Goal: Task Accomplishment & Management: Use online tool/utility

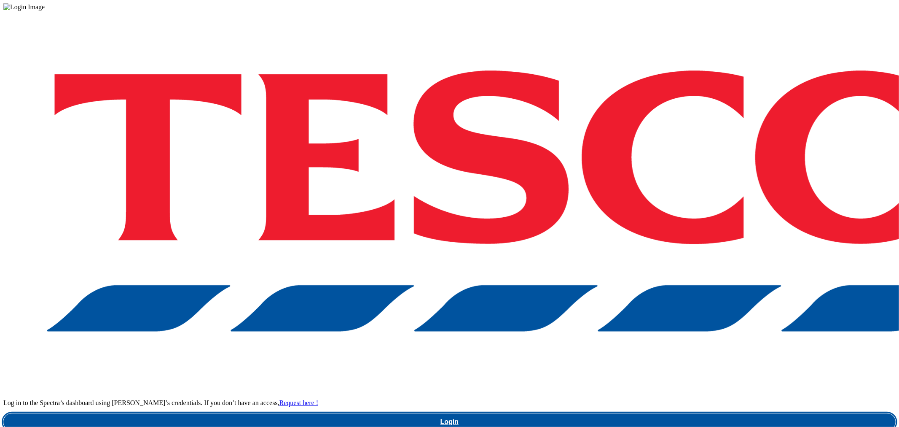
click at [756, 413] on link "Login" at bounding box center [449, 421] width 893 height 17
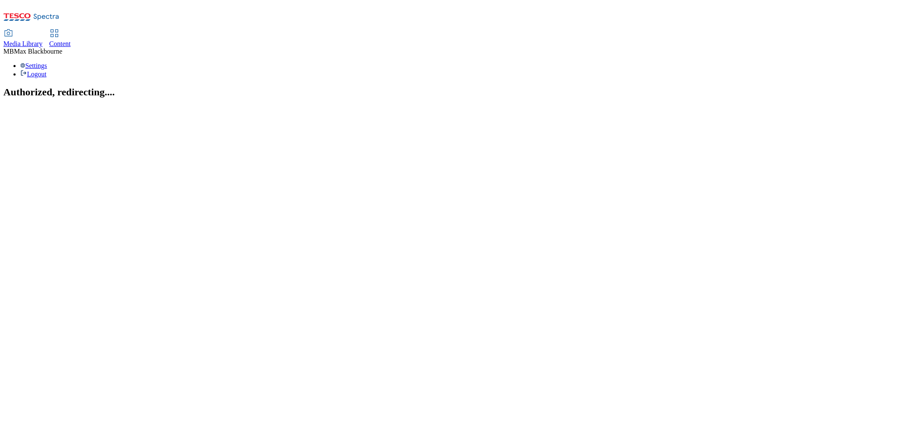
click at [71, 40] on div "Content" at bounding box center [60, 44] width 22 height 8
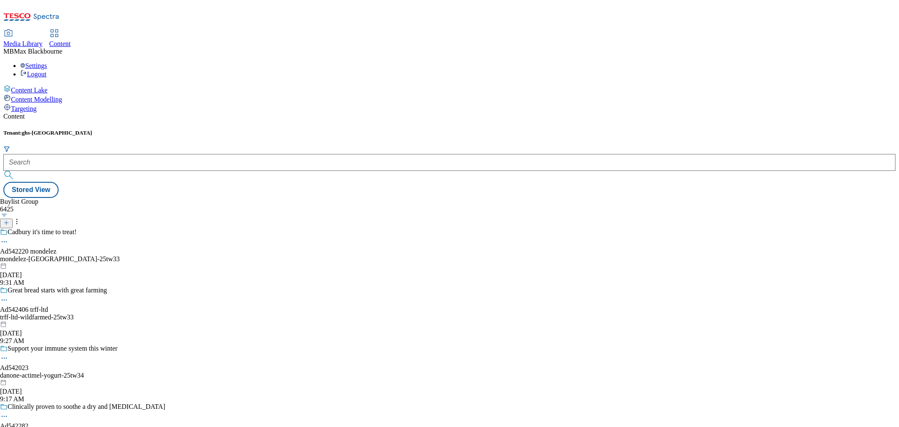
click at [218, 113] on div "Content Tenant: ghs-uk Stored View Buylist Group 6425 Cadbury it's time to trea…" at bounding box center [449, 155] width 893 height 85
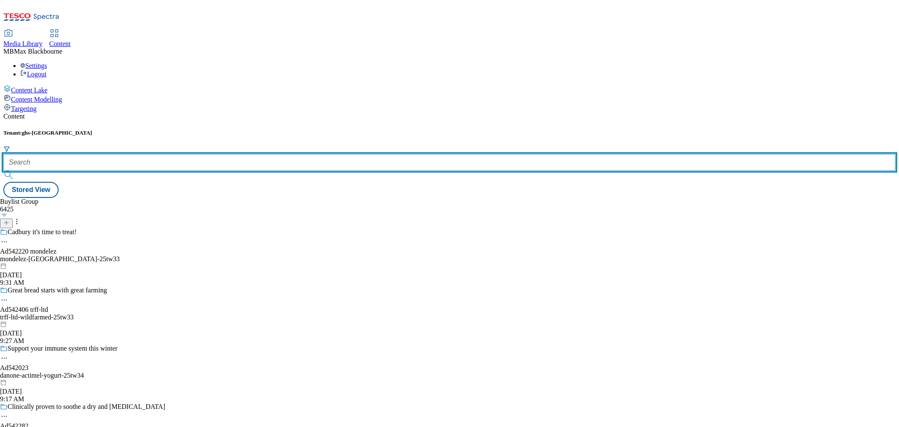
click at [213, 154] on input "text" at bounding box center [449, 162] width 893 height 17
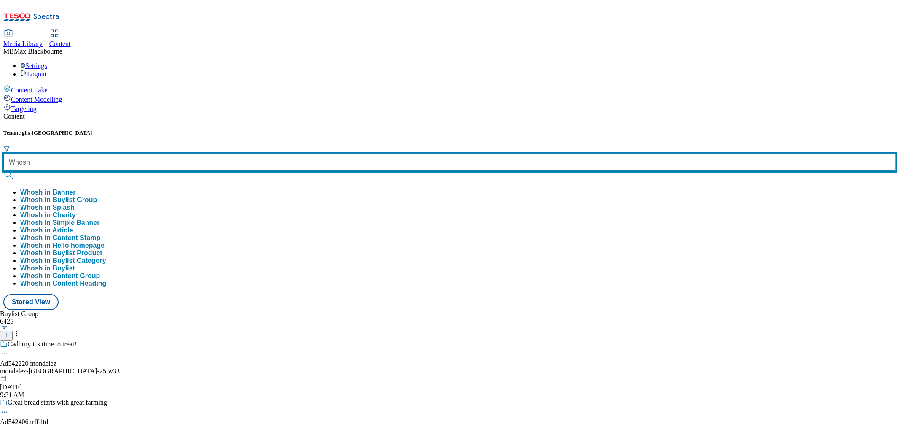
click at [183, 154] on input "Whosh" at bounding box center [449, 162] width 893 height 17
type input "Whoosh"
click at [3, 171] on button "submit" at bounding box center [9, 175] width 12 height 8
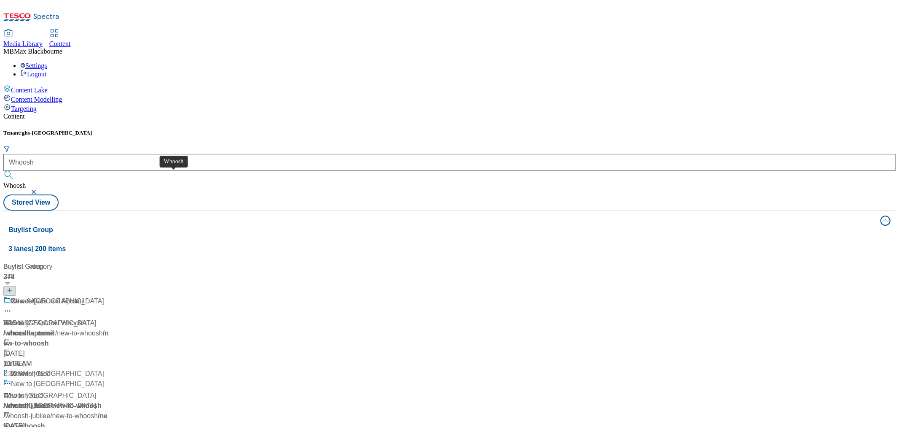
click at [36, 296] on div "Whoosh" at bounding box center [23, 301] width 25 height 10
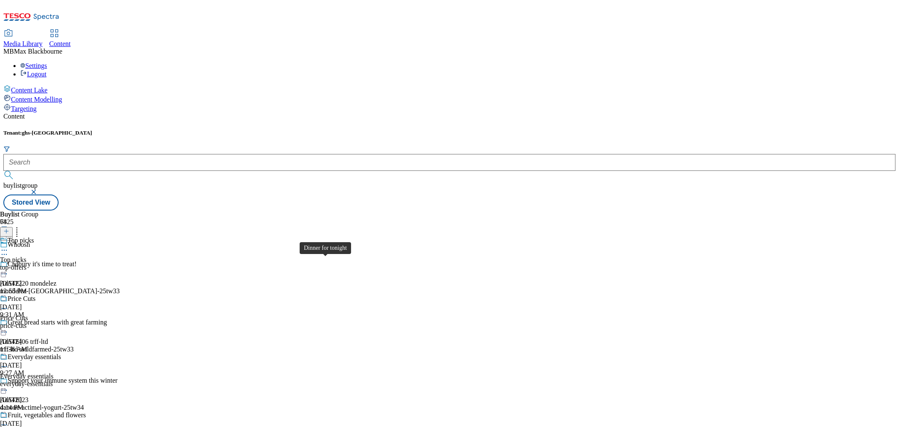
scroll to position [843, 0]
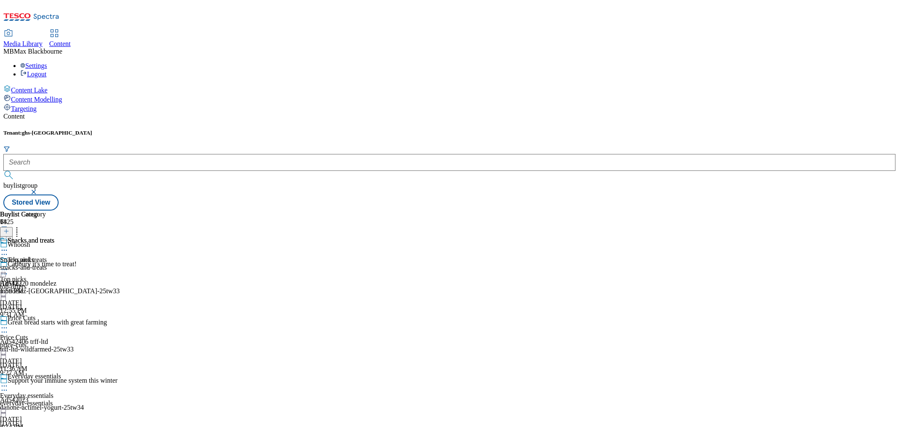
click at [54, 264] on div "snacks-and-treats" at bounding box center [27, 268] width 54 height 8
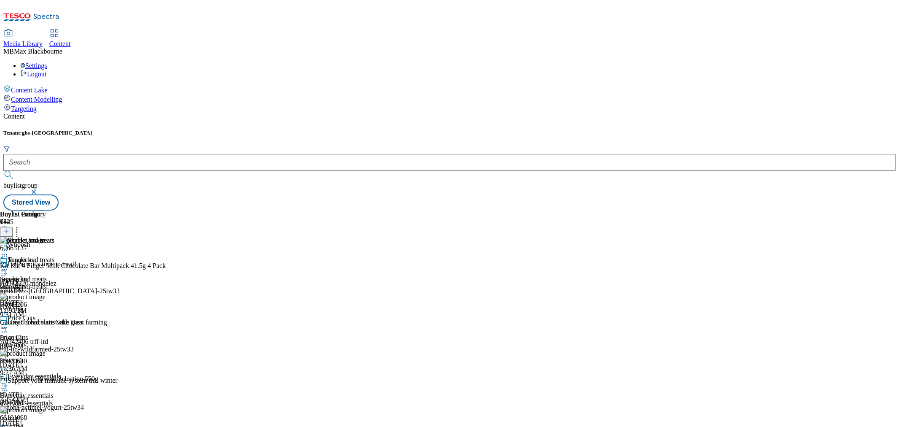
scroll to position [656, 0]
click at [21, 226] on icon at bounding box center [17, 230] width 8 height 8
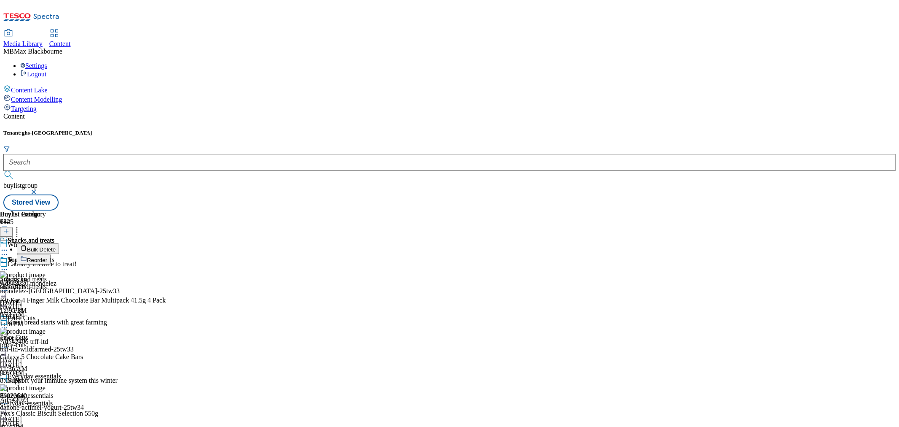
click at [47, 257] on span "Reorder" at bounding box center [37, 260] width 20 height 6
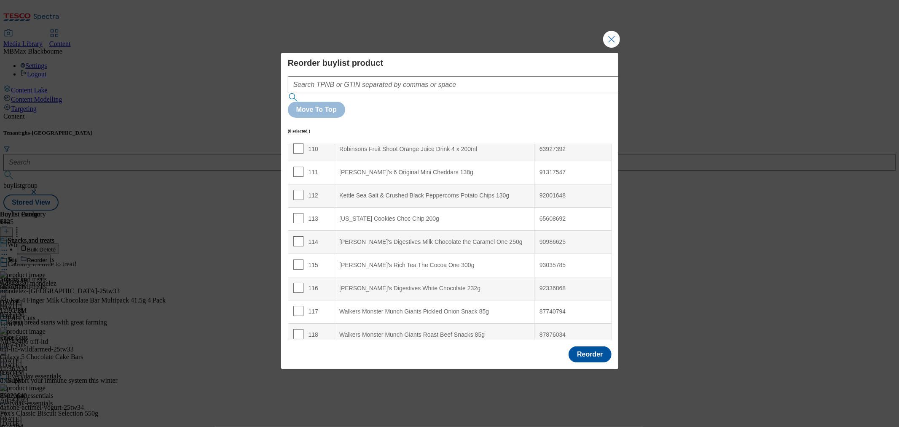
scroll to position [3299, 0]
click at [300, 236] on input "Modal" at bounding box center [298, 241] width 10 height 10
checkbox input "true"
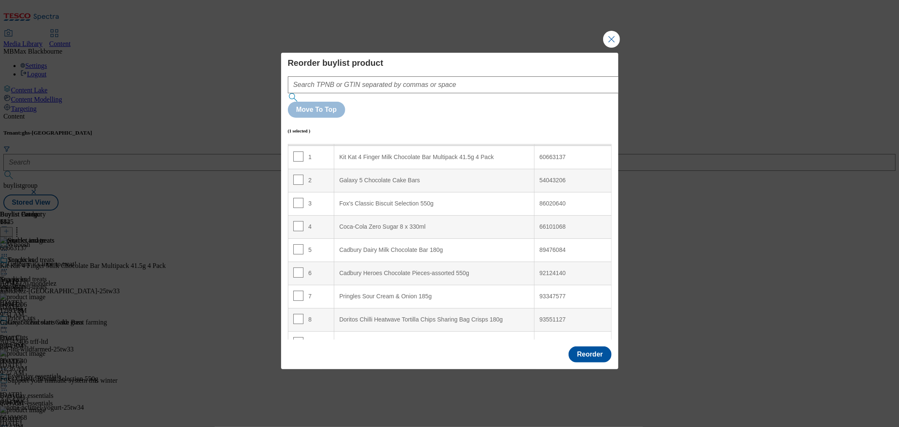
scroll to position [0, 0]
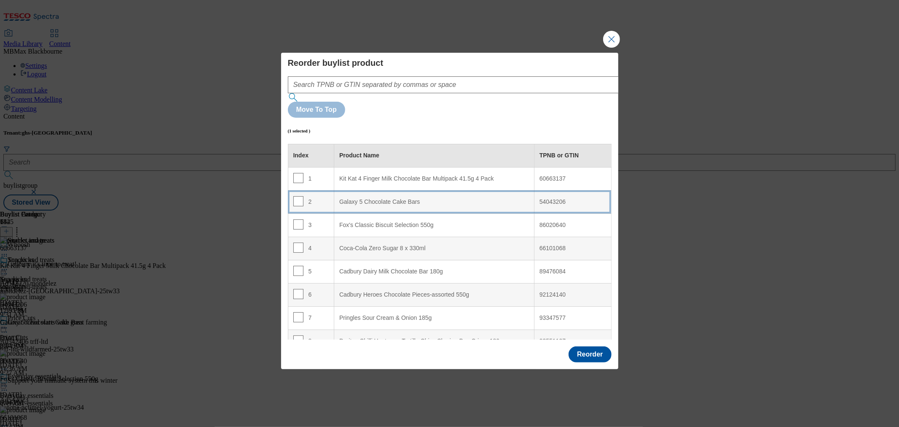
click at [358, 198] on div "Galaxy 5 Chocolate Cake Bars" at bounding box center [434, 202] width 190 height 8
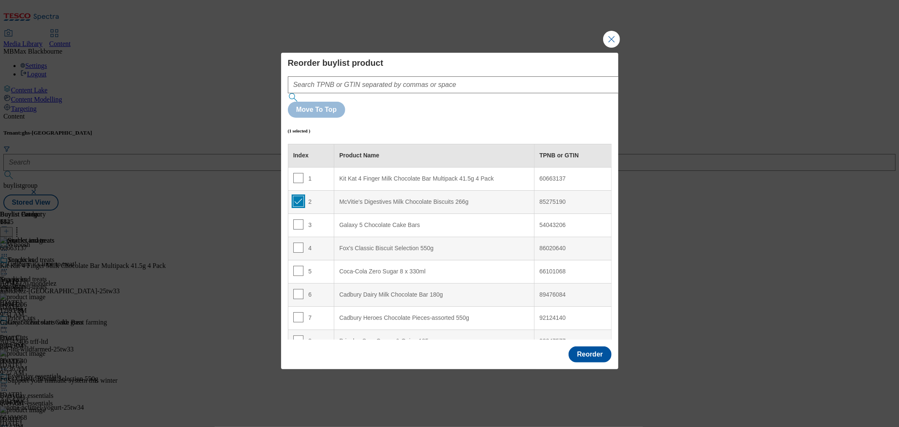
click at [296, 196] on input "Modal" at bounding box center [298, 201] width 10 height 10
checkbox input "false"
click at [588, 346] on button "Reorder" at bounding box center [590, 354] width 43 height 16
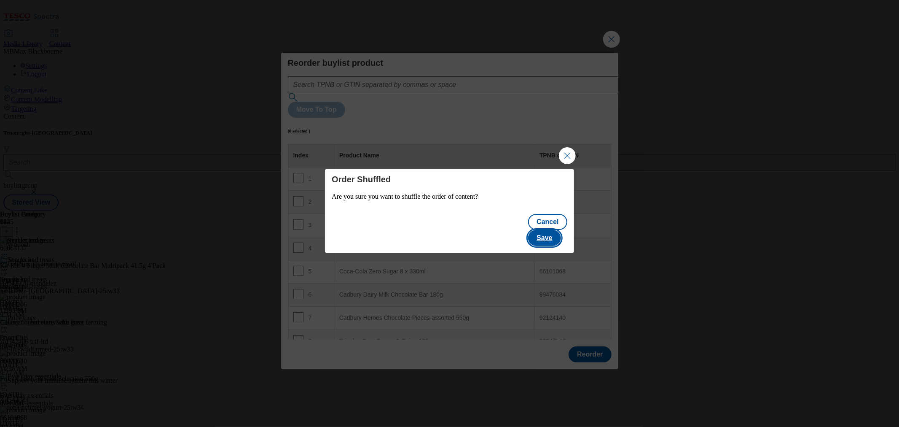
click at [542, 234] on button "Save" at bounding box center [544, 238] width 32 height 16
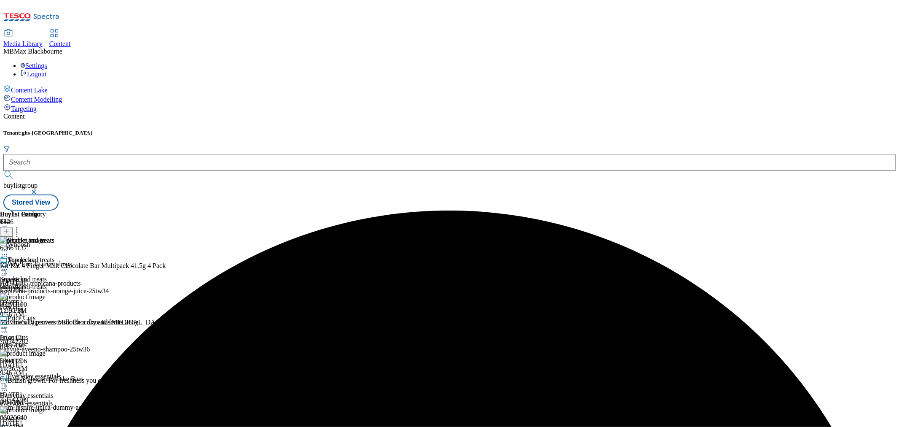
click at [13, 227] on button at bounding box center [6, 232] width 13 height 10
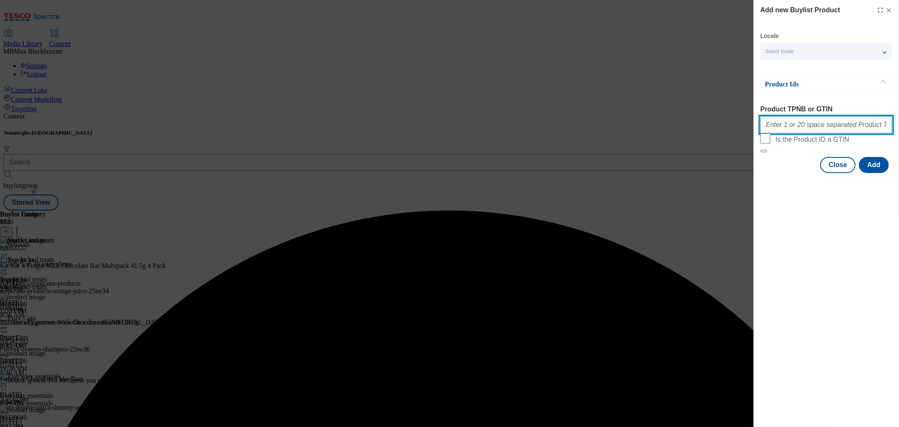
click at [850, 129] on input "Product TPNB or GTIN" at bounding box center [827, 124] width 132 height 17
paste input "051579153"
type input "051579153"
click at [852, 279] on div "Add new Buylist Product Locale Select locale English Welsh Product Ids Product …" at bounding box center [826, 213] width 145 height 427
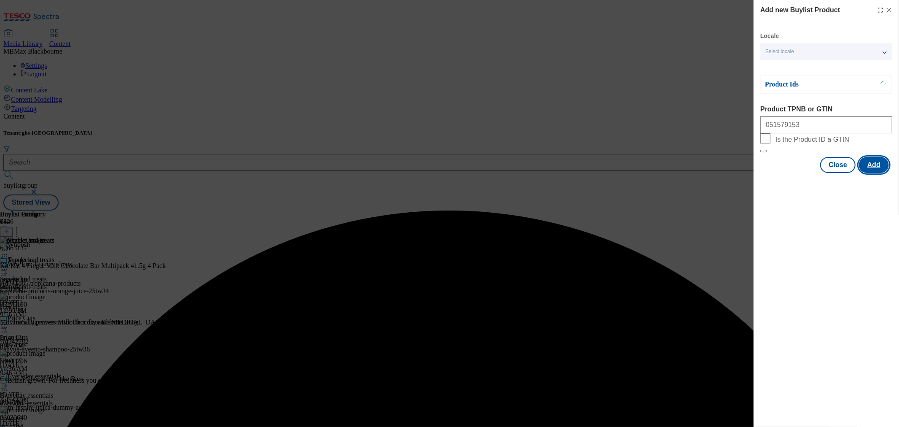
click at [876, 173] on button "Add" at bounding box center [874, 165] width 30 height 16
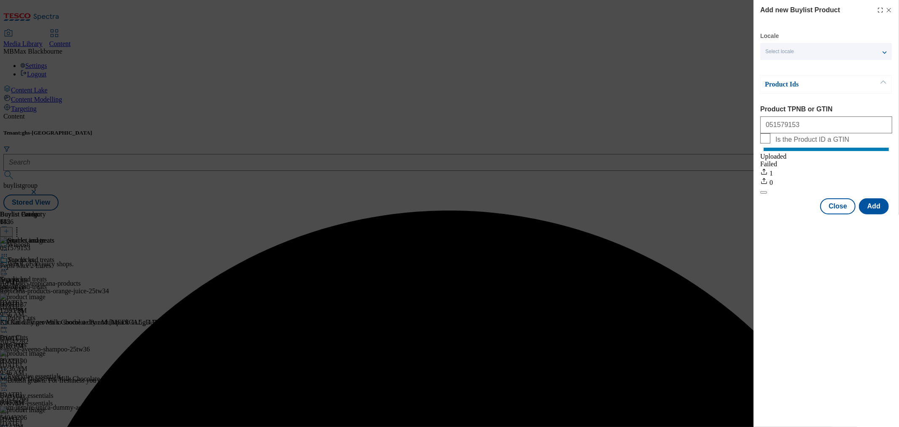
click at [891, 13] on icon "Modal" at bounding box center [889, 10] width 7 height 7
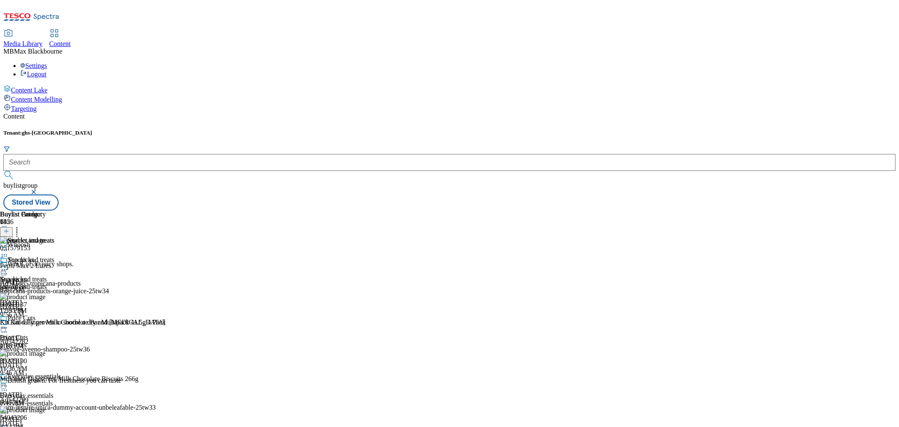
click at [8, 265] on icon at bounding box center [4, 269] width 8 height 8
click at [73, 282] on li "Edit" at bounding box center [45, 287] width 57 height 10
click at [8, 265] on icon at bounding box center [4, 269] width 8 height 8
click at [36, 284] on span "Edit" at bounding box center [31, 287] width 10 height 6
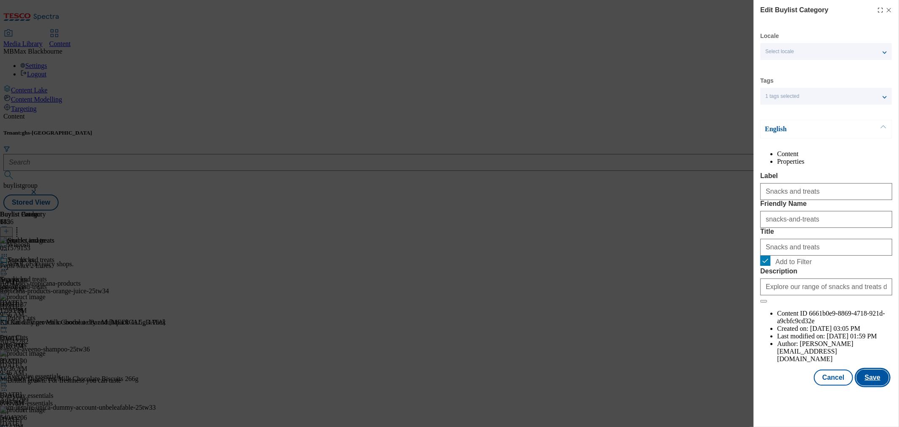
click at [873, 385] on button "Save" at bounding box center [873, 377] width 32 height 16
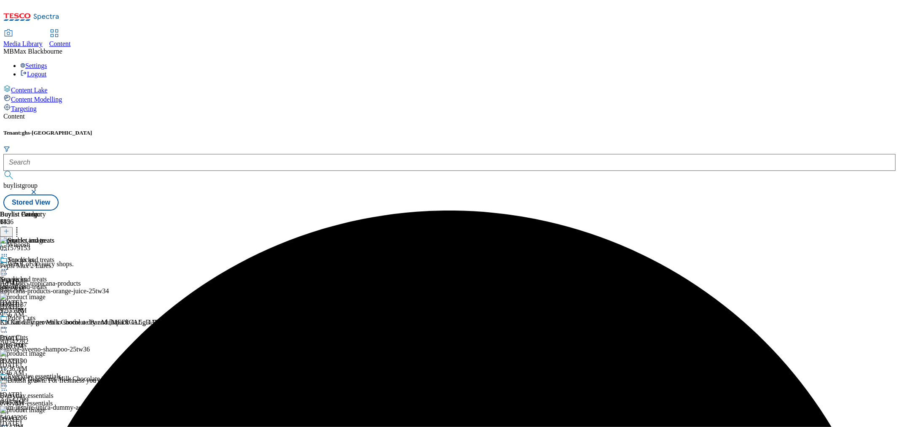
click at [8, 265] on icon at bounding box center [4, 269] width 8 height 8
click at [49, 321] on button "Preview" at bounding box center [33, 326] width 32 height 10
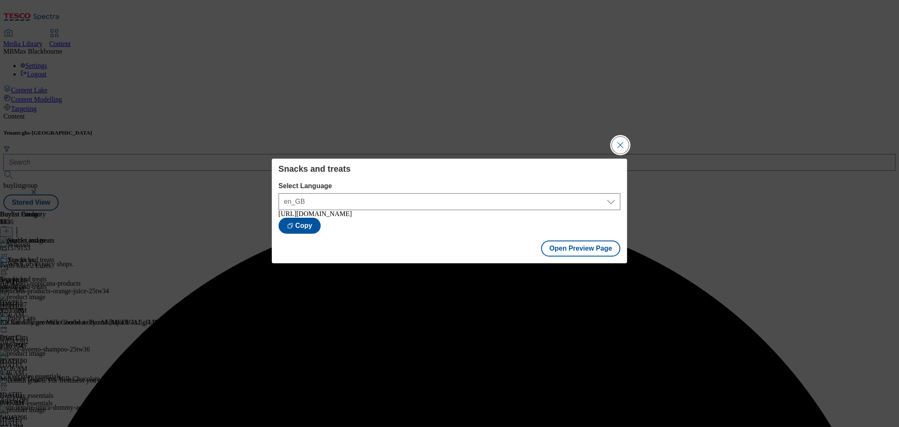
click at [625, 140] on button "Close Modal" at bounding box center [620, 145] width 17 height 17
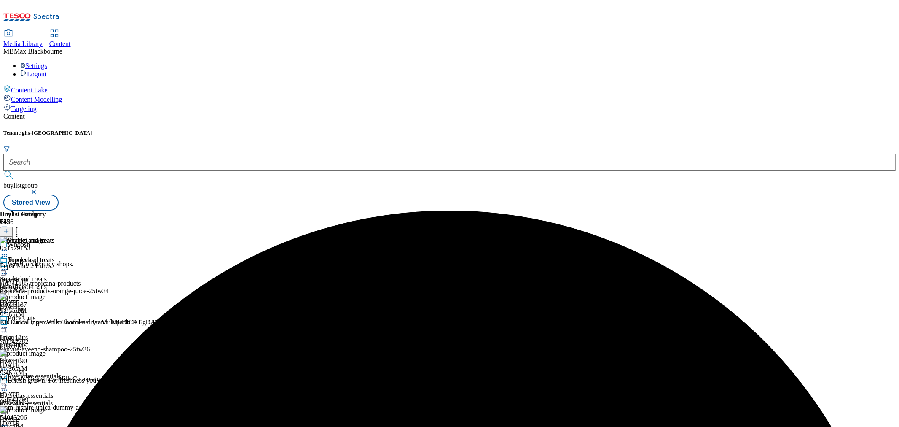
click at [8, 265] on icon at bounding box center [4, 269] width 8 height 8
click at [48, 350] on button "Publish" at bounding box center [32, 355] width 31 height 10
